Goal: Transaction & Acquisition: Purchase product/service

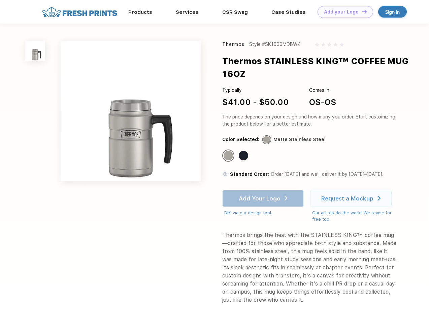
click at [343, 12] on link "Add your Logo Design Tool" at bounding box center [346, 12] width 56 height 12
click at [0, 0] on div "Design Tool" at bounding box center [0, 0] width 0 height 0
click at [362, 11] on link "Add your Logo Design Tool" at bounding box center [346, 12] width 56 height 12
click at [35, 51] on img at bounding box center [35, 51] width 20 height 20
click at [229, 156] on div "Standard Color" at bounding box center [228, 155] width 9 height 9
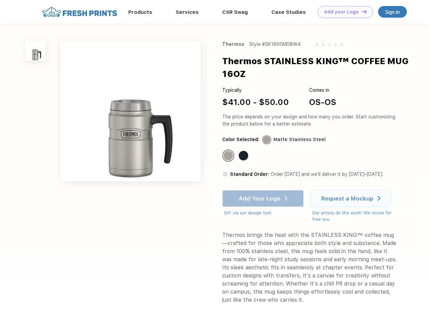
click at [244, 156] on div "Standard Color" at bounding box center [243, 155] width 9 height 9
click at [264, 198] on div "Add Your Logo DIY via our design tool. Ah shoot! This product isn't up in our d…" at bounding box center [263, 203] width 82 height 26
click at [352, 198] on div "Request a Mockup" at bounding box center [348, 198] width 52 height 7
